Goal: Task Accomplishment & Management: Manage account settings

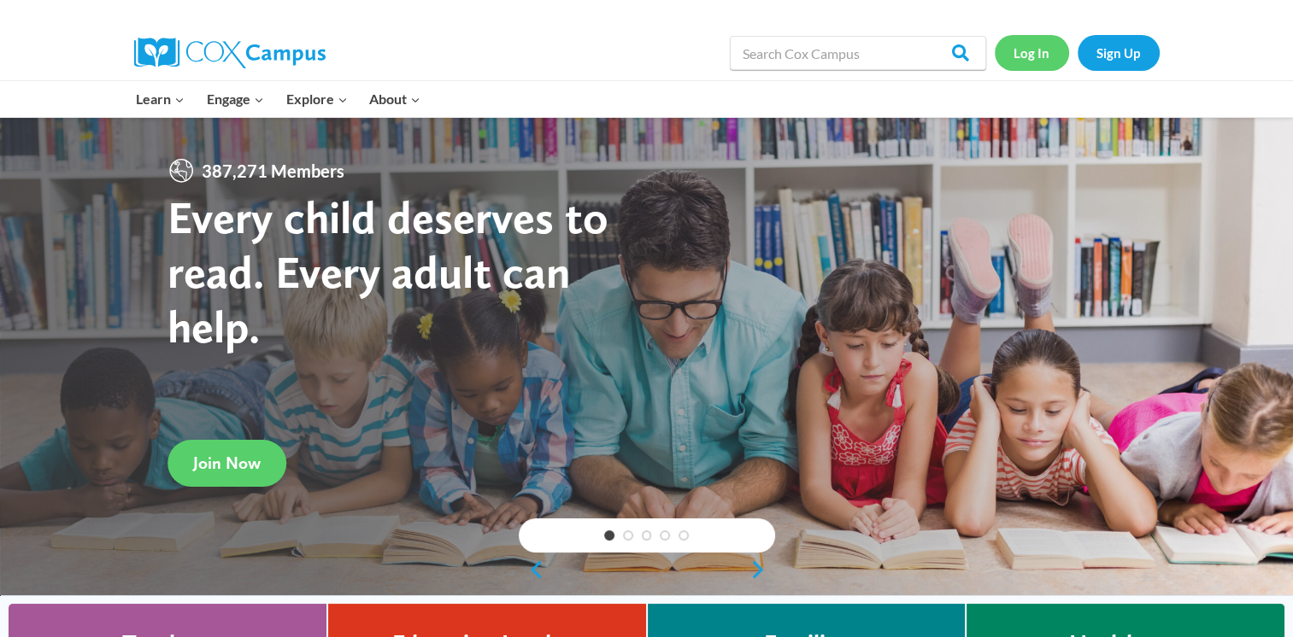
click at [1042, 57] on link "Log In" at bounding box center [1032, 52] width 74 height 35
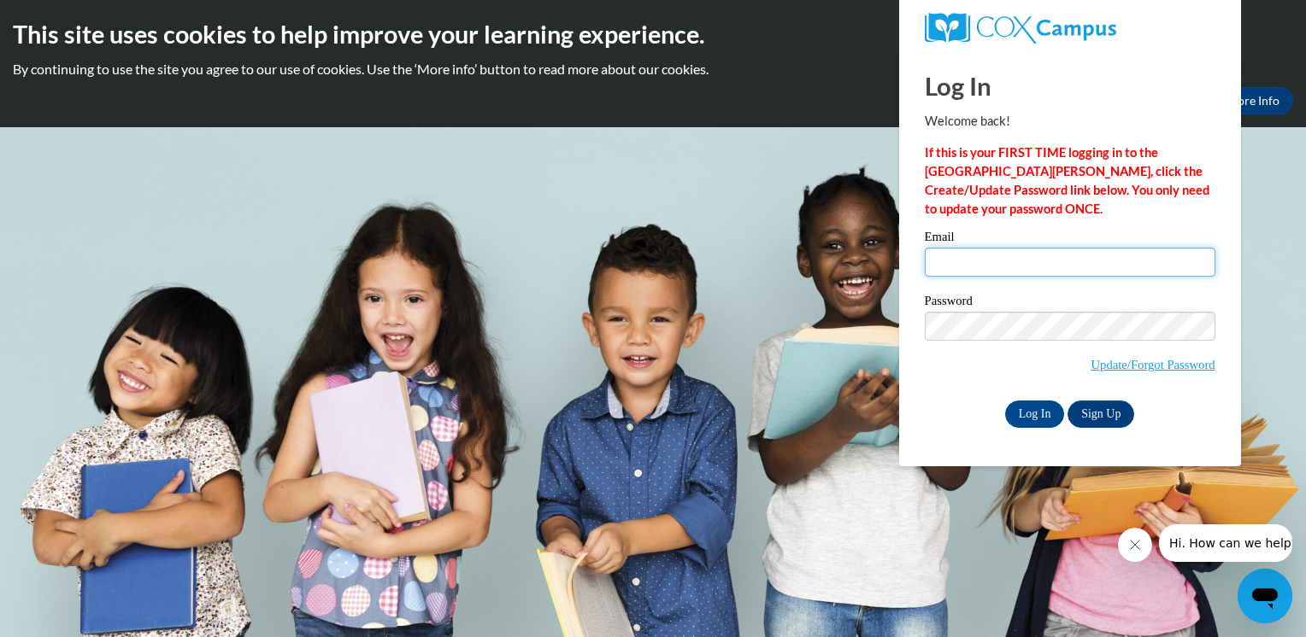
click at [943, 261] on input "Email" at bounding box center [1069, 262] width 291 height 29
type input "[EMAIL_ADDRESS][DOMAIN_NAME]"
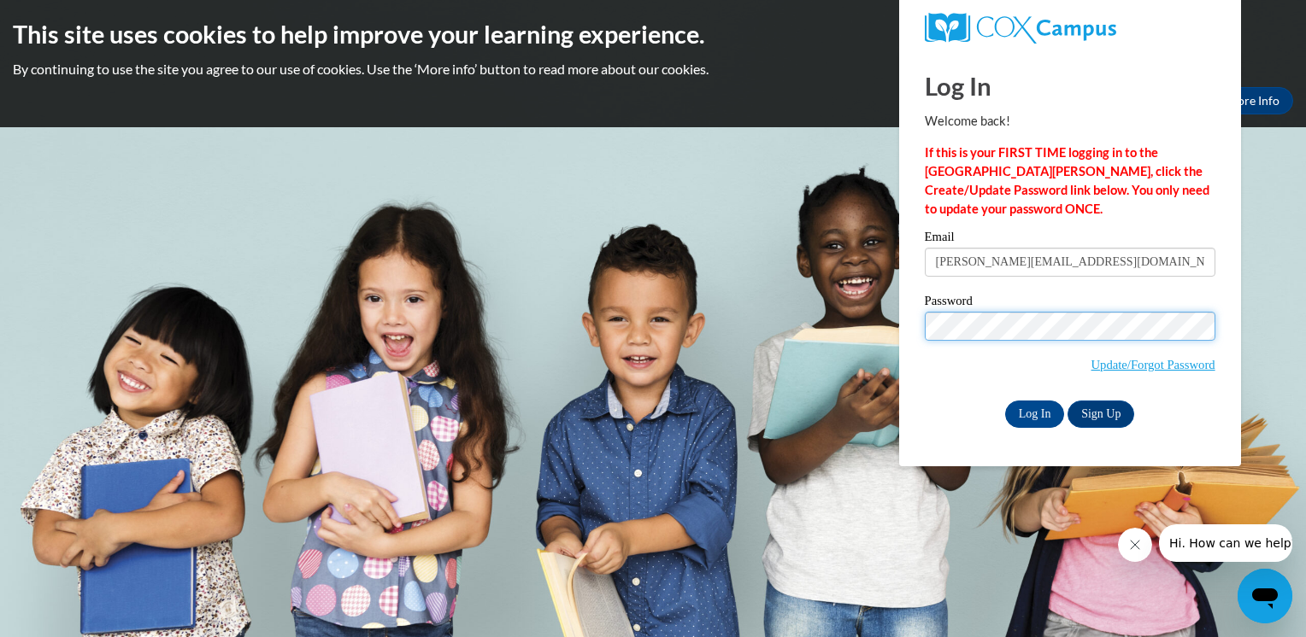
click at [932, 341] on span "Update/Forgot Password" at bounding box center [1069, 347] width 291 height 71
click at [752, 545] on body "This site uses cookies to help improve your learning experience. By continuing …" at bounding box center [653, 318] width 1306 height 637
click at [1024, 414] on input "Log In" at bounding box center [1035, 414] width 60 height 27
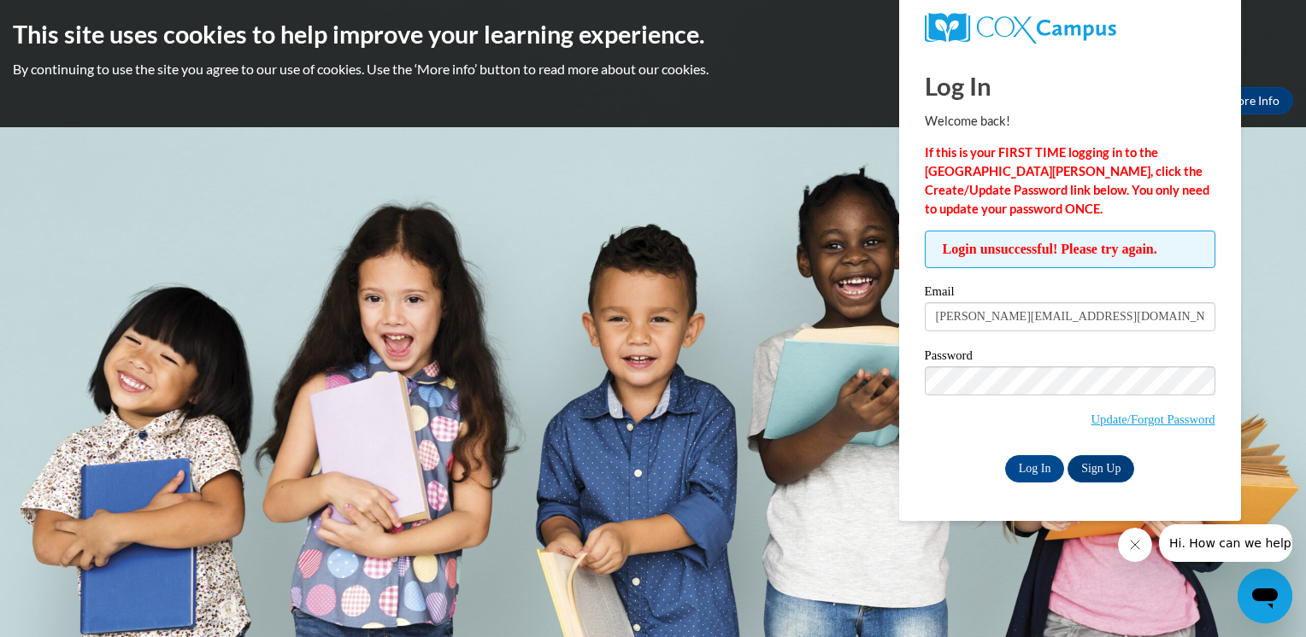
click at [785, 355] on body "This site uses cookies to help improve your learning experience. By continuing …" at bounding box center [653, 318] width 1306 height 637
click at [1019, 466] on input "Log In" at bounding box center [1035, 468] width 60 height 27
click at [1131, 416] on link "Update/Forgot Password" at bounding box center [1153, 420] width 124 height 14
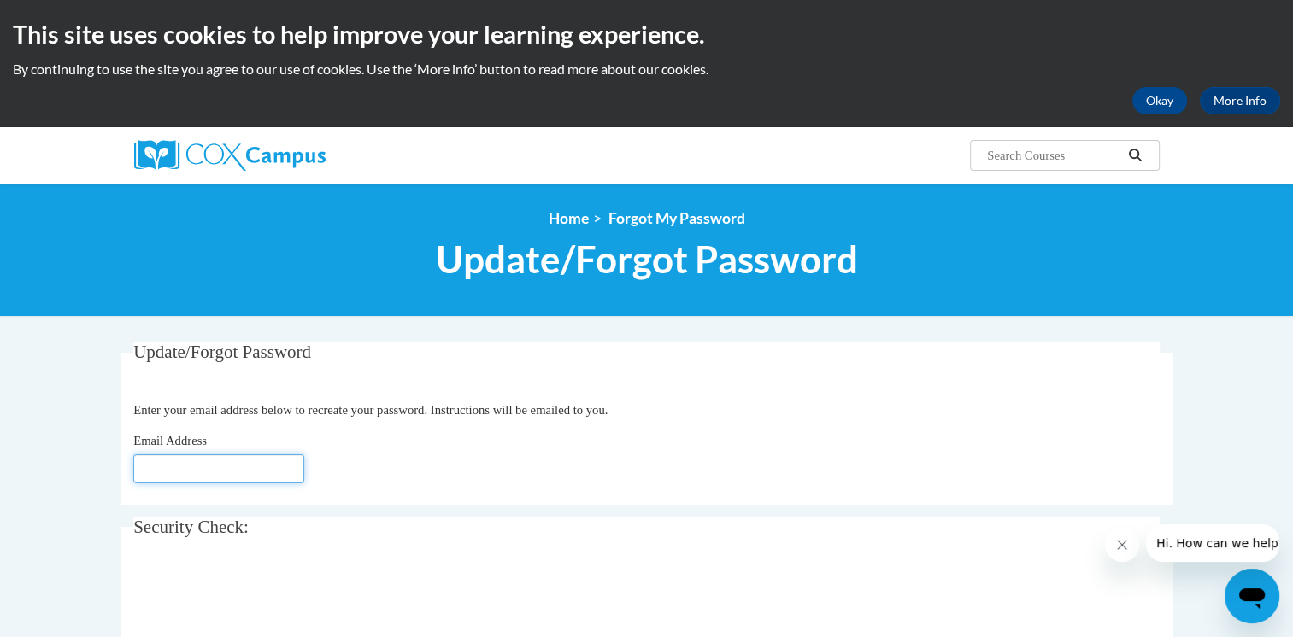
click at [222, 467] on input "Email Address" at bounding box center [218, 469] width 171 height 29
type input "[EMAIL_ADDRESS][DOMAIN_NAME]"
click at [818, 467] on div "Email Address minaz.lak0622@gmail.com" at bounding box center [646, 457] width 1026 height 52
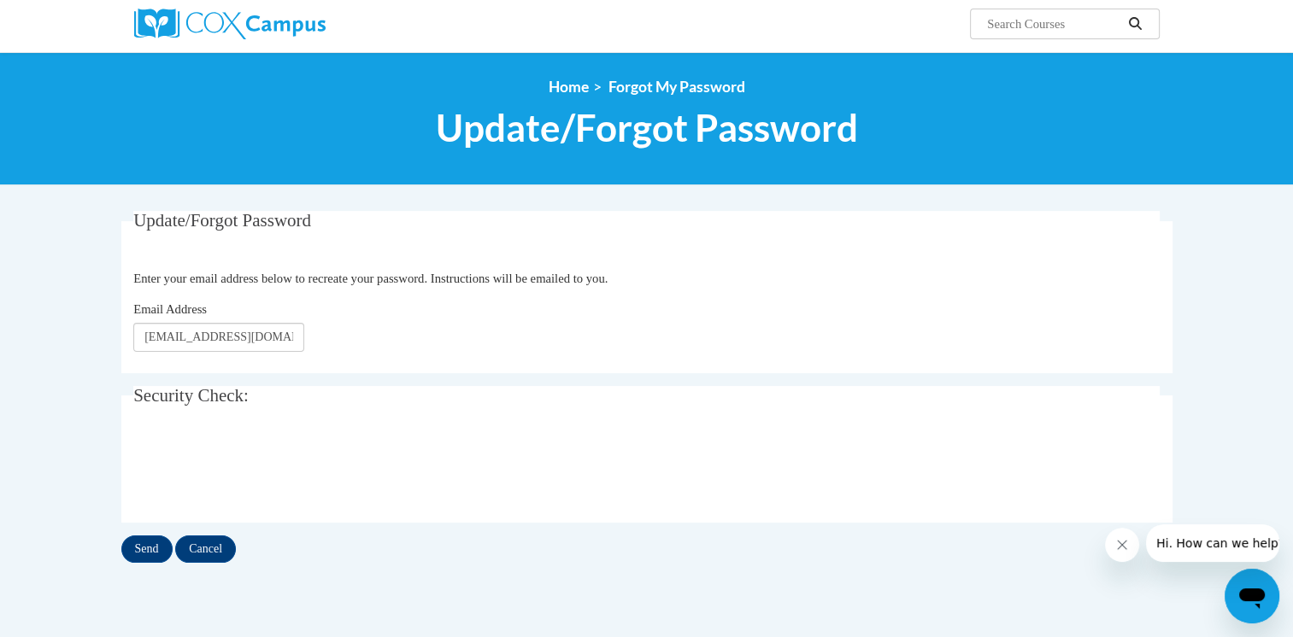
scroll to position [140, 0]
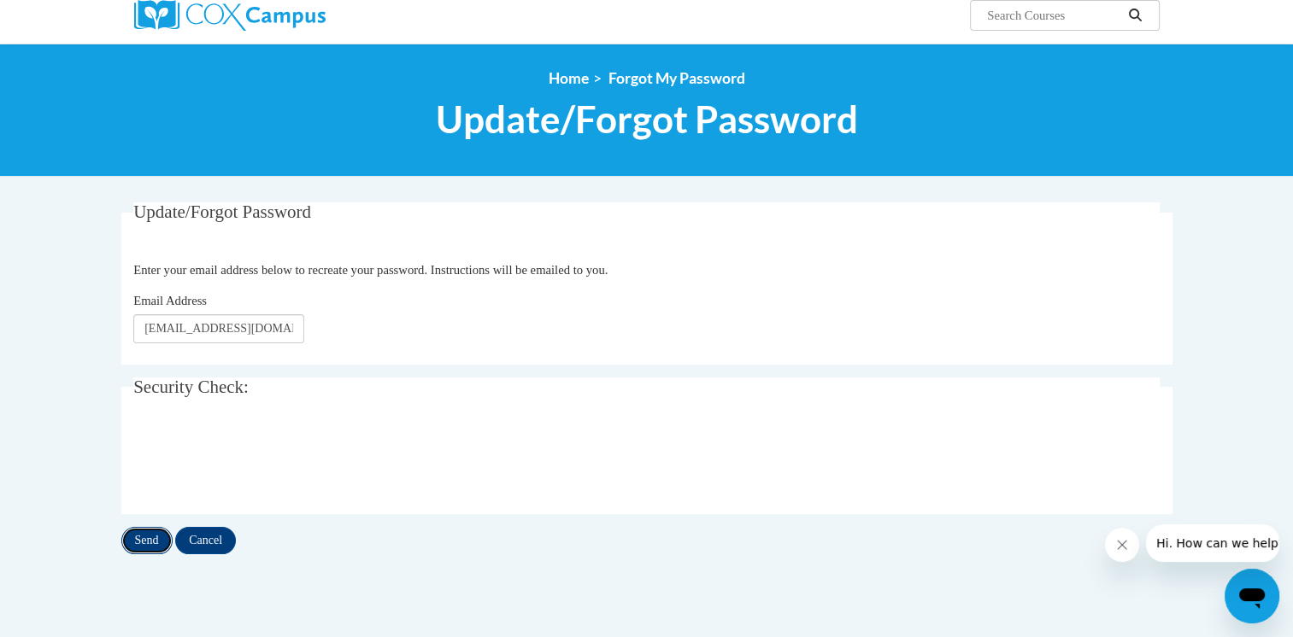
click at [148, 535] on input "Send" at bounding box center [146, 540] width 51 height 27
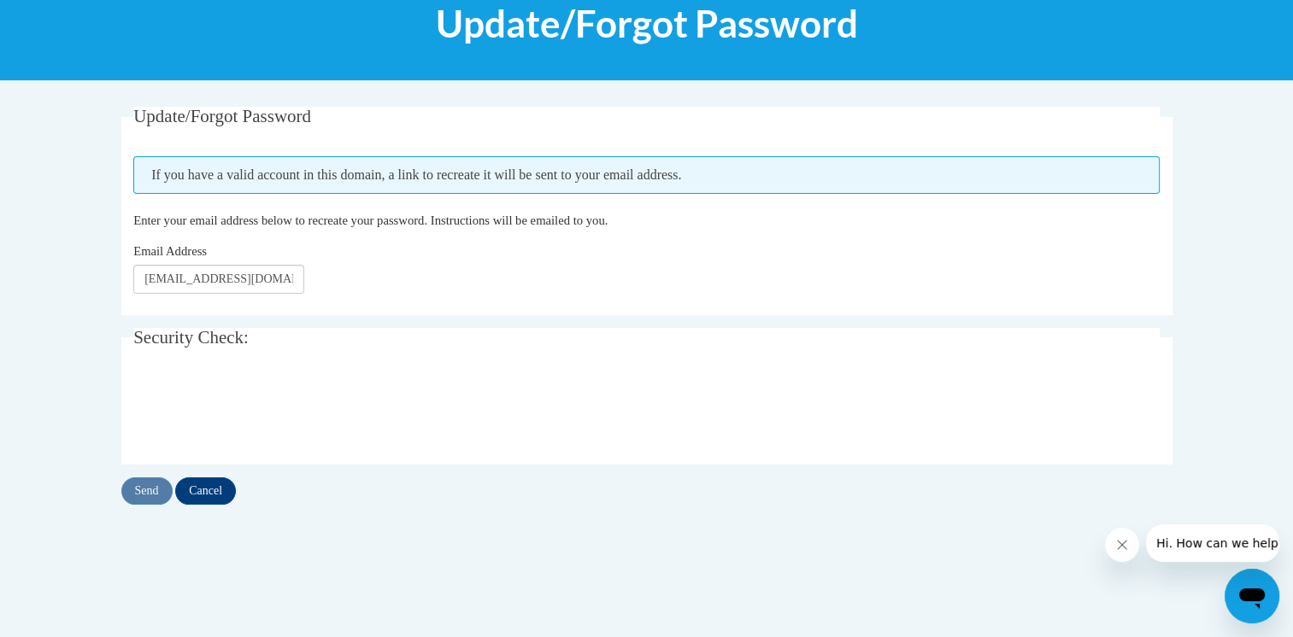
scroll to position [238, 0]
